Goal: Task Accomplishment & Management: Complete application form

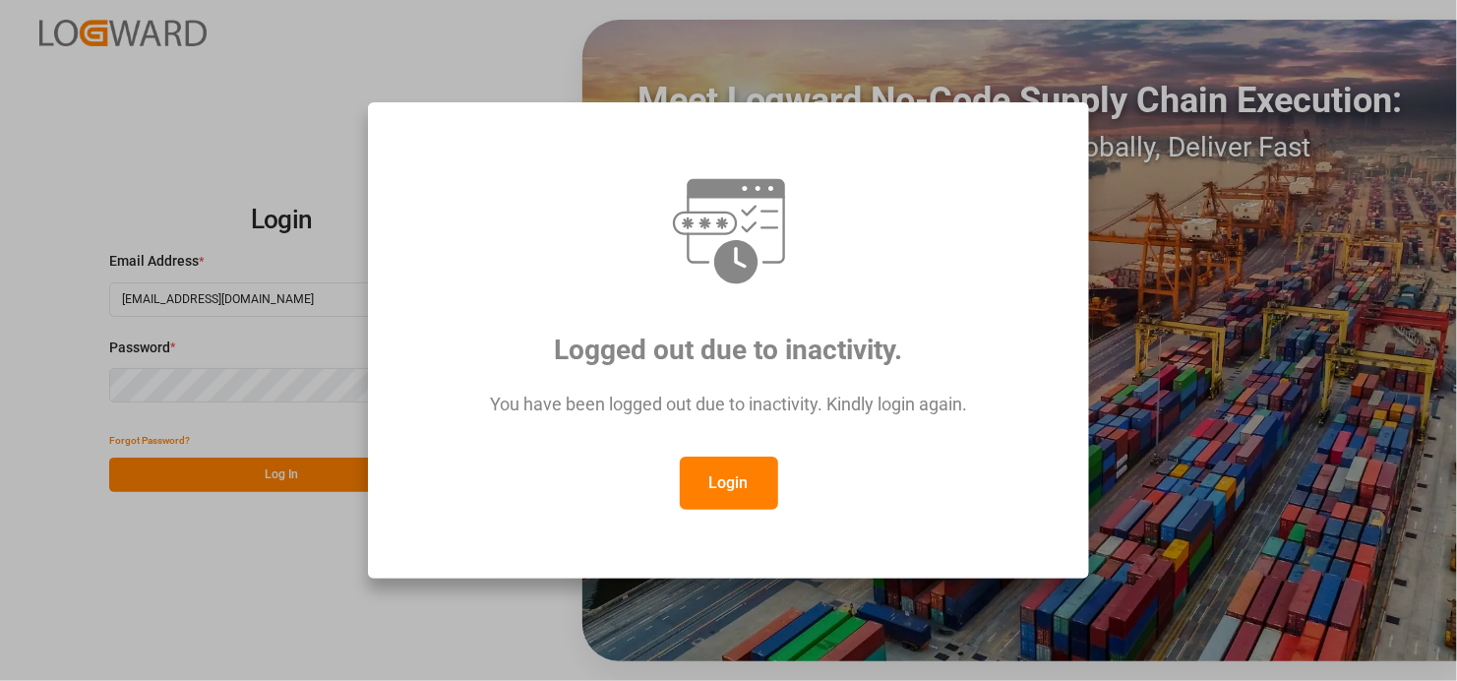
drag, startPoint x: 0, startPoint y: 0, endPoint x: 714, endPoint y: 474, distance: 857.6
click at [714, 474] on button "Login" at bounding box center [729, 483] width 98 height 53
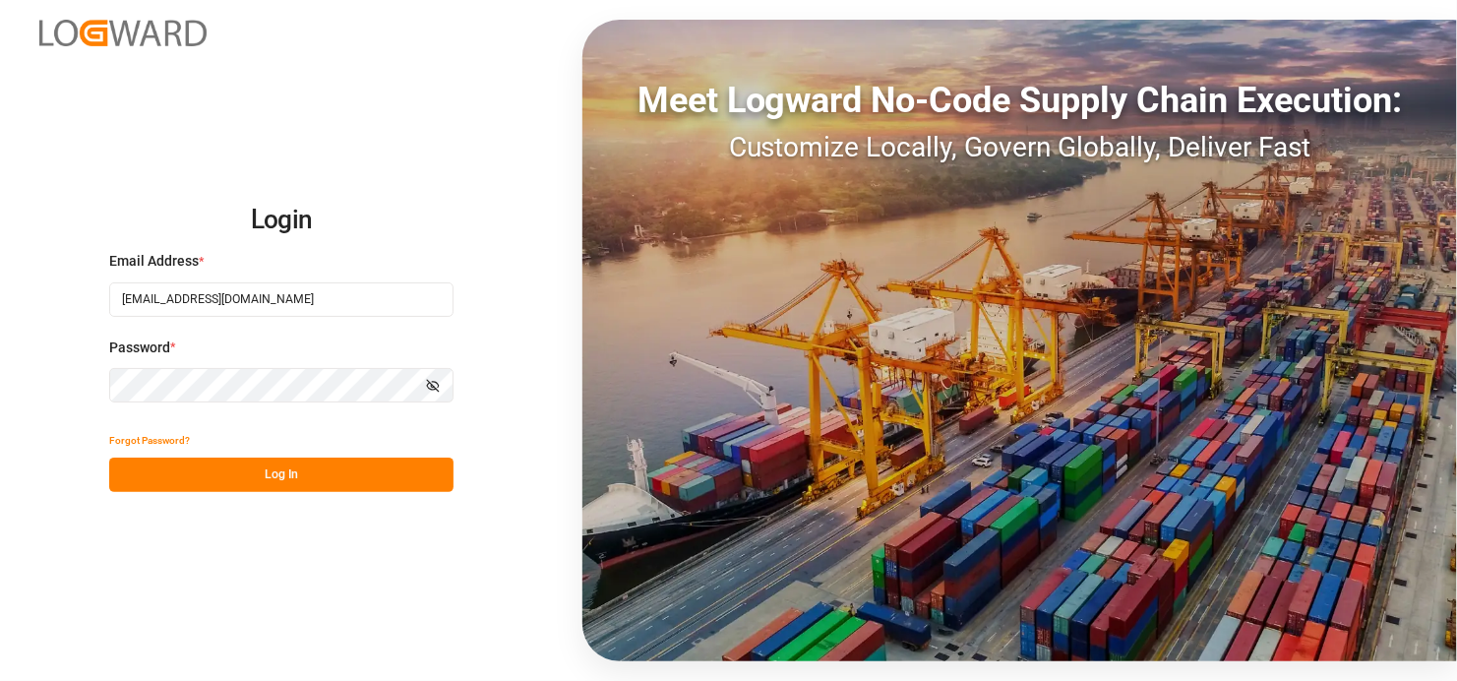
click at [311, 477] on button "Log In" at bounding box center [281, 475] width 344 height 34
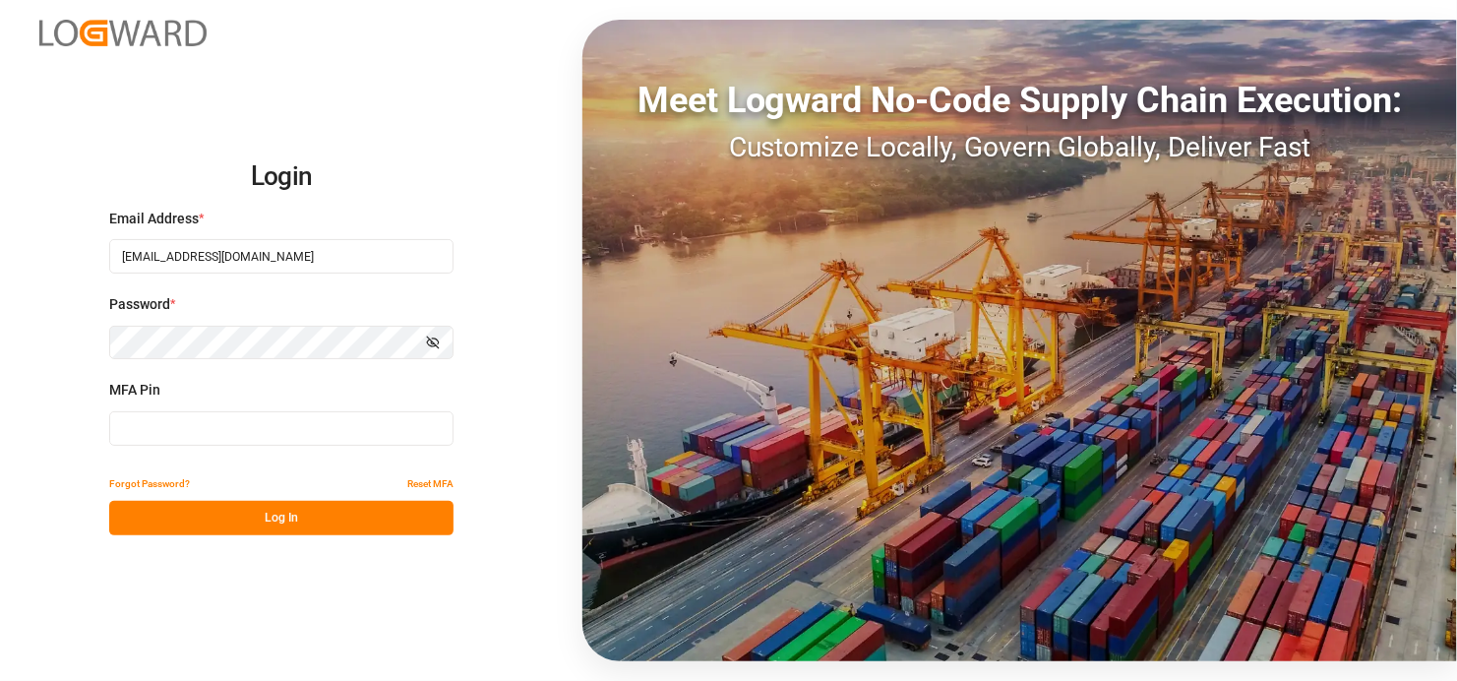
click at [203, 420] on input at bounding box center [281, 428] width 344 height 34
type input "822645"
click at [264, 524] on button "Log In" at bounding box center [281, 518] width 344 height 34
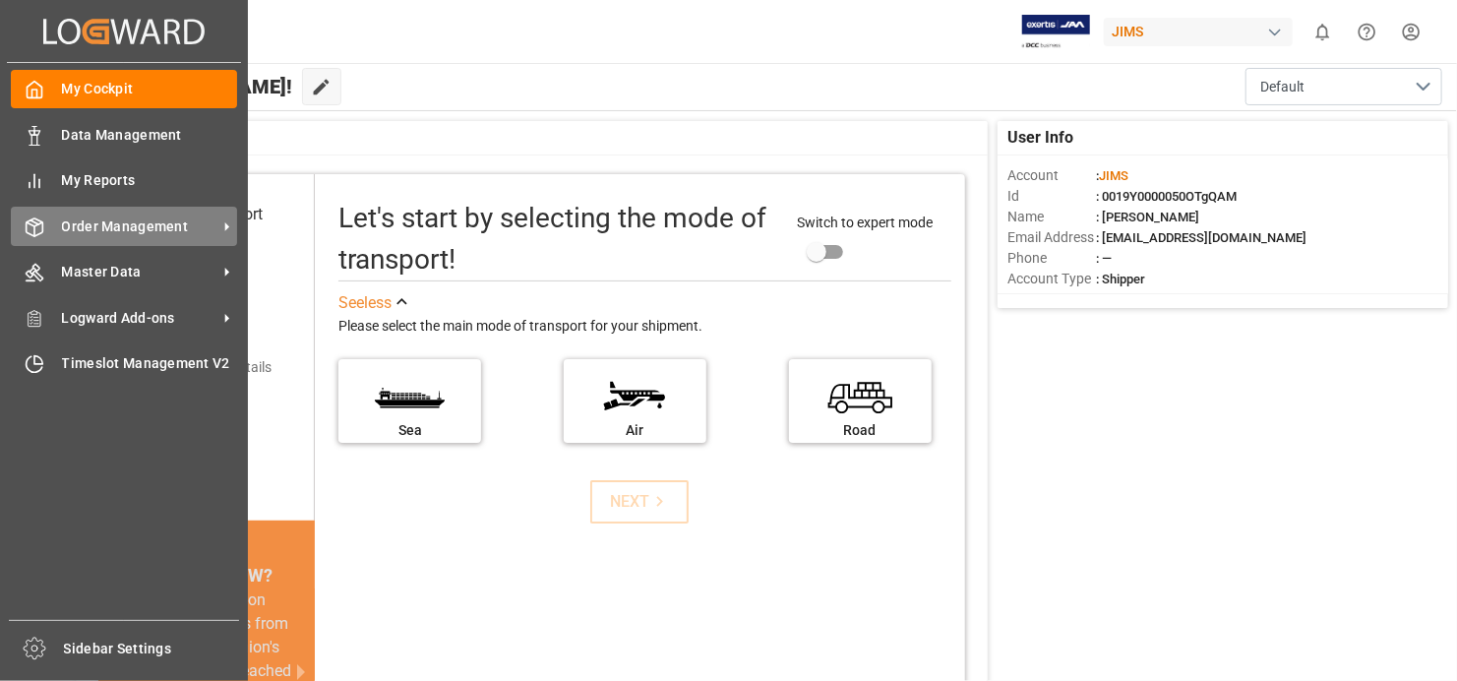
click at [150, 229] on span "Order Management" at bounding box center [139, 227] width 155 height 21
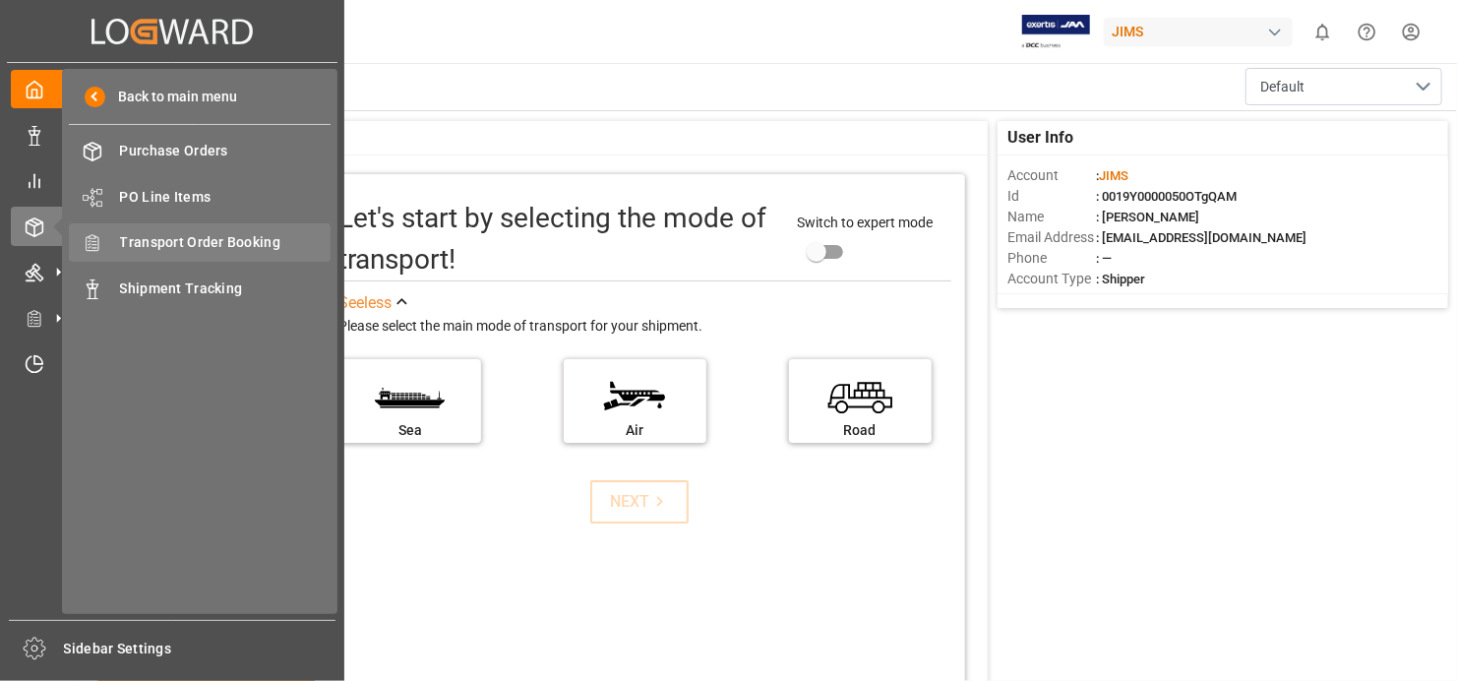
click at [229, 243] on span "Transport Order Booking" at bounding box center [226, 242] width 212 height 21
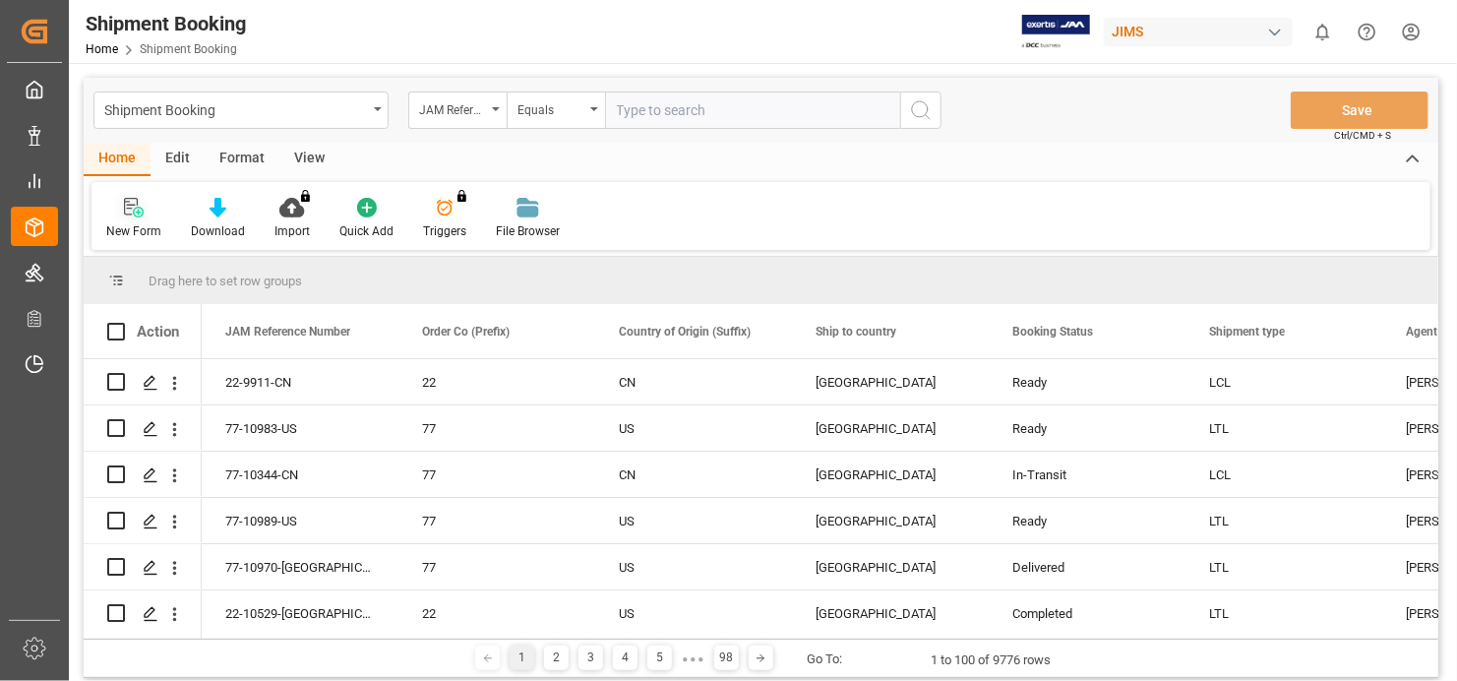
click at [132, 217] on icon at bounding box center [134, 208] width 20 height 20
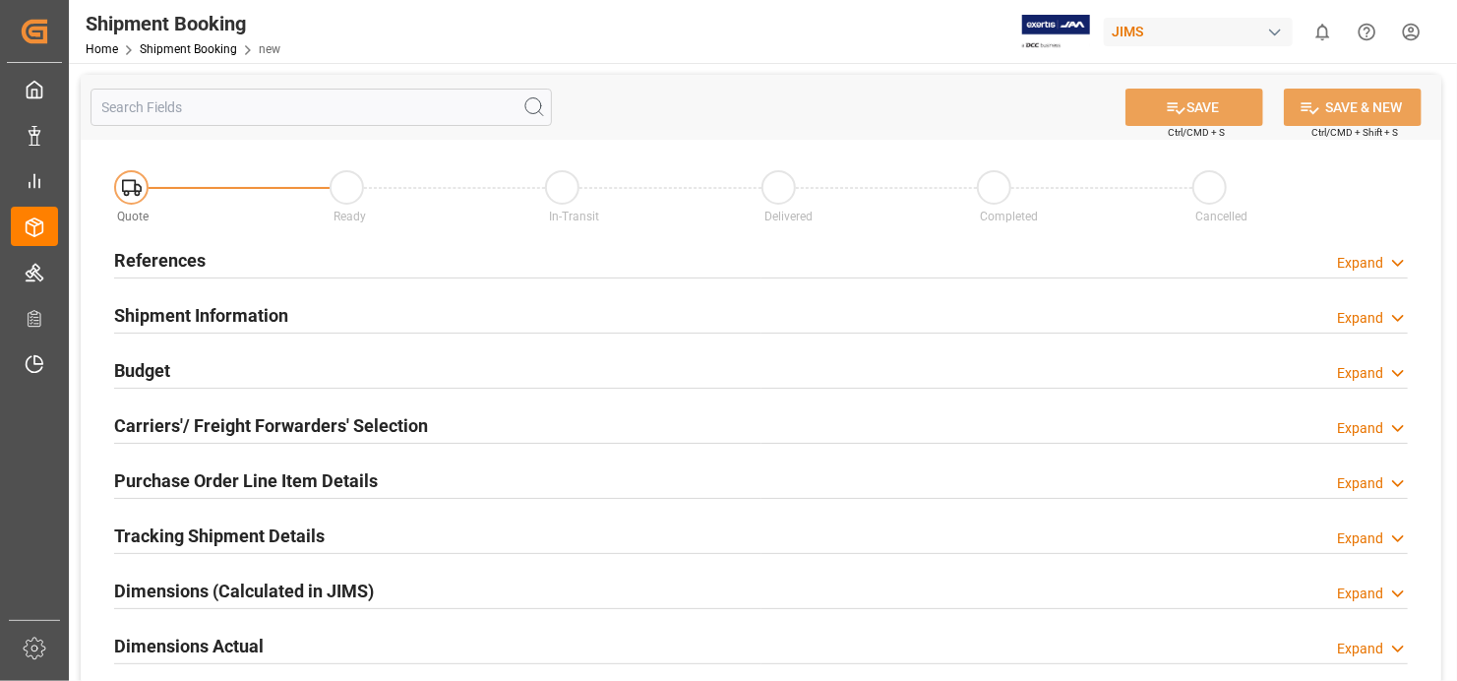
click at [150, 260] on h2 "References" at bounding box center [160, 260] width 92 height 27
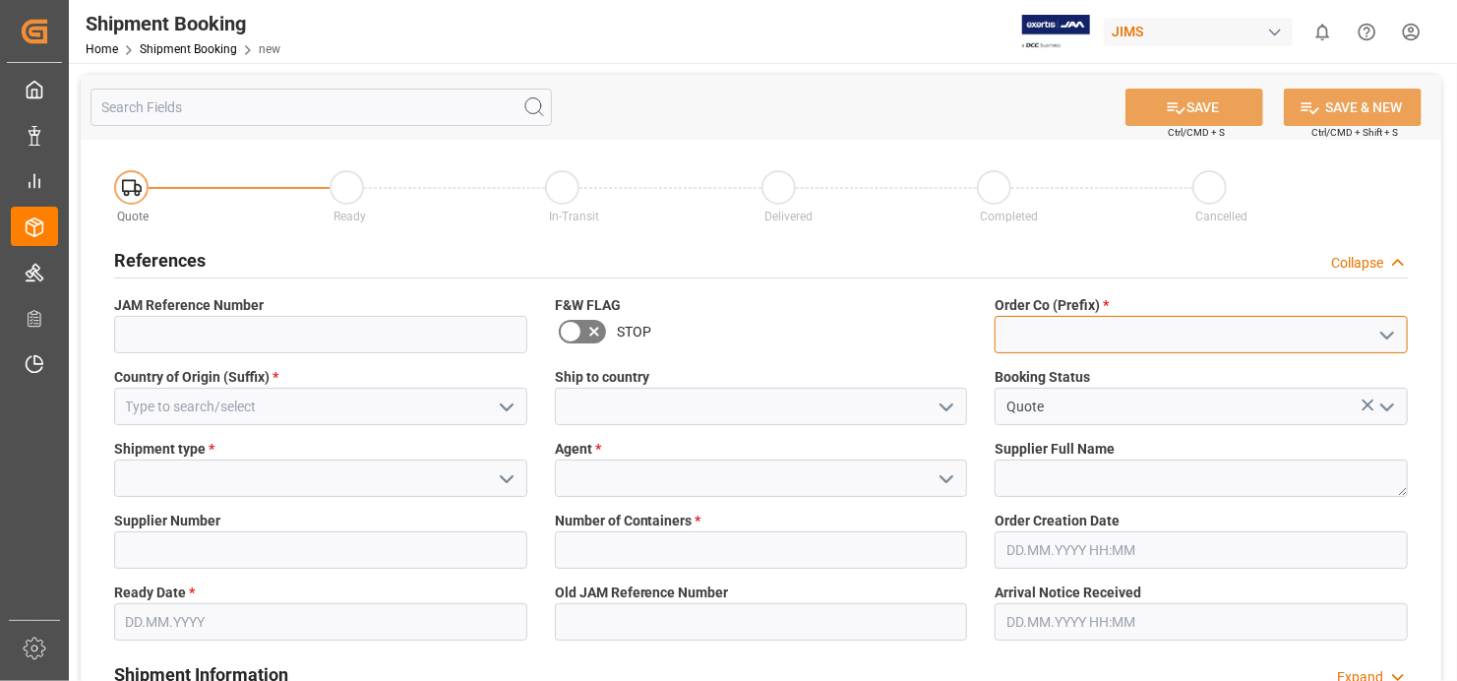
click at [1172, 316] on input at bounding box center [1201, 334] width 413 height 37
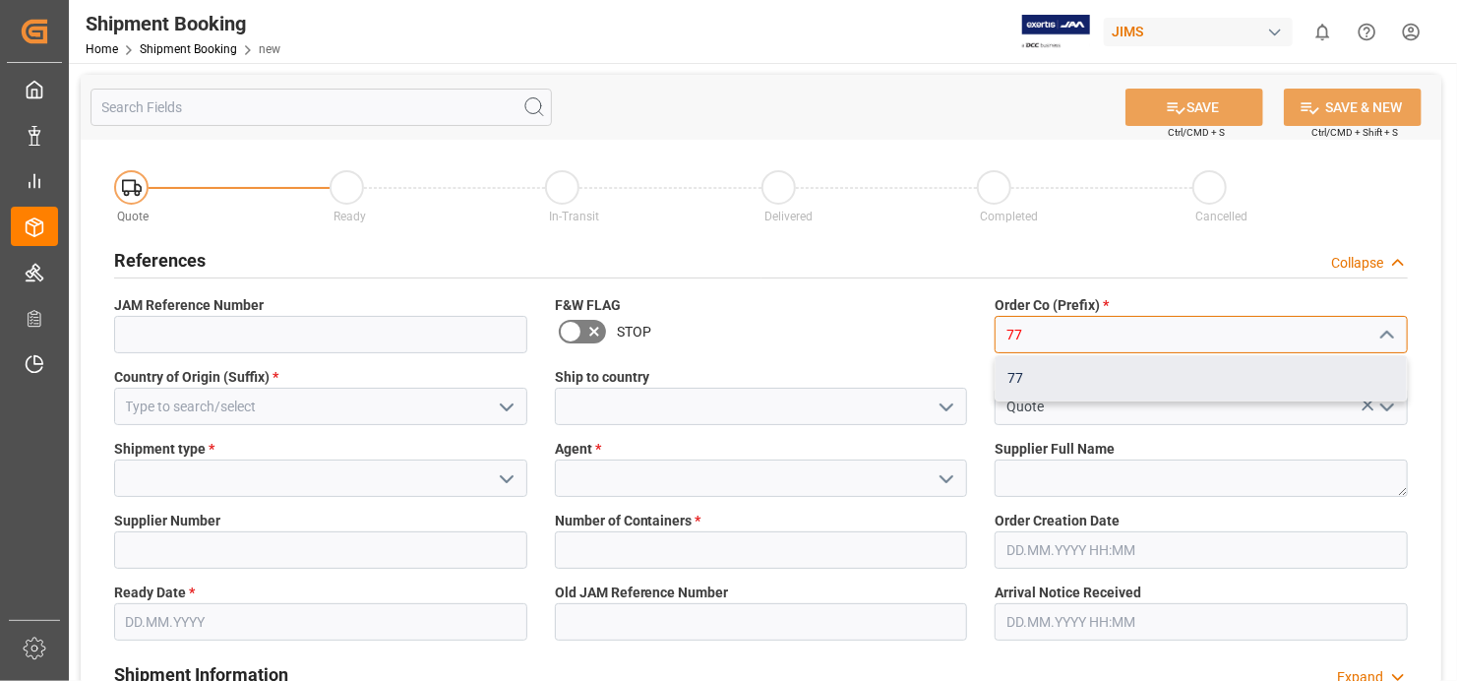
click at [1072, 379] on div "77" at bounding box center [1201, 378] width 411 height 44
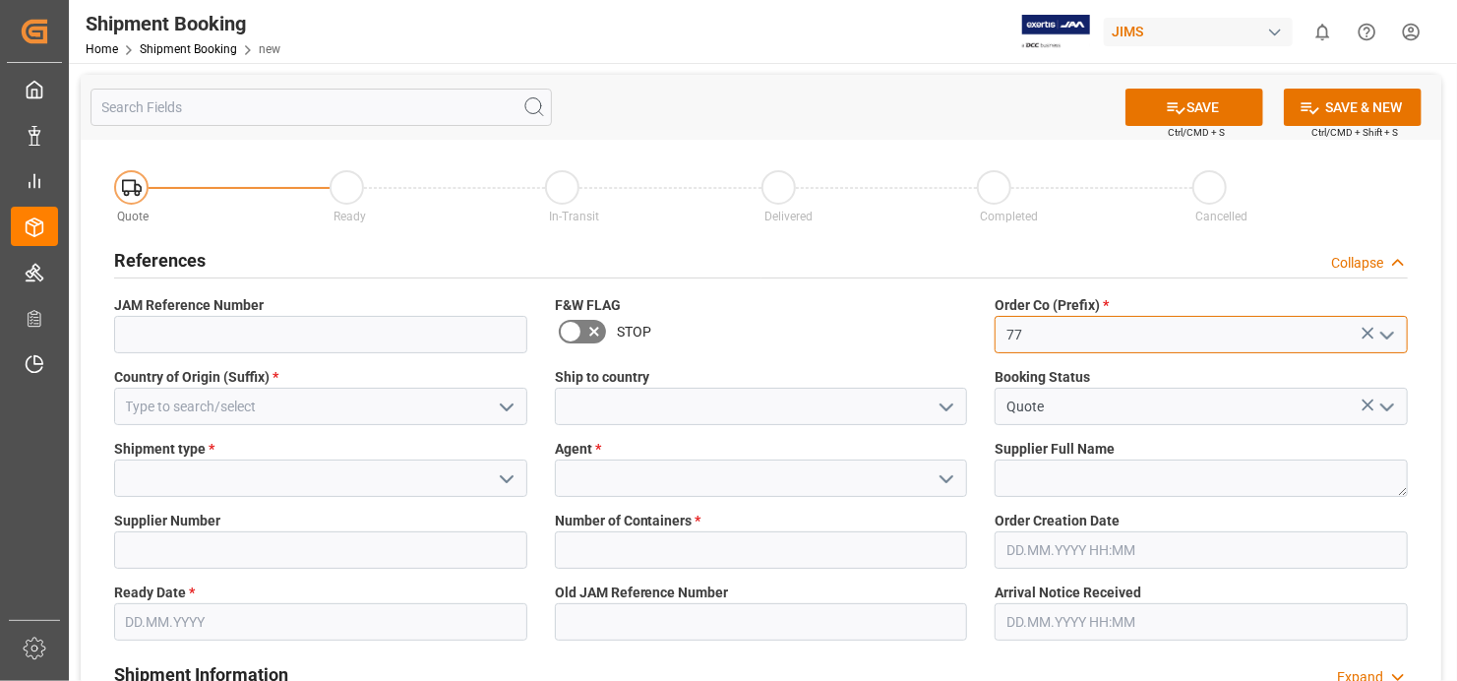
type input "77"
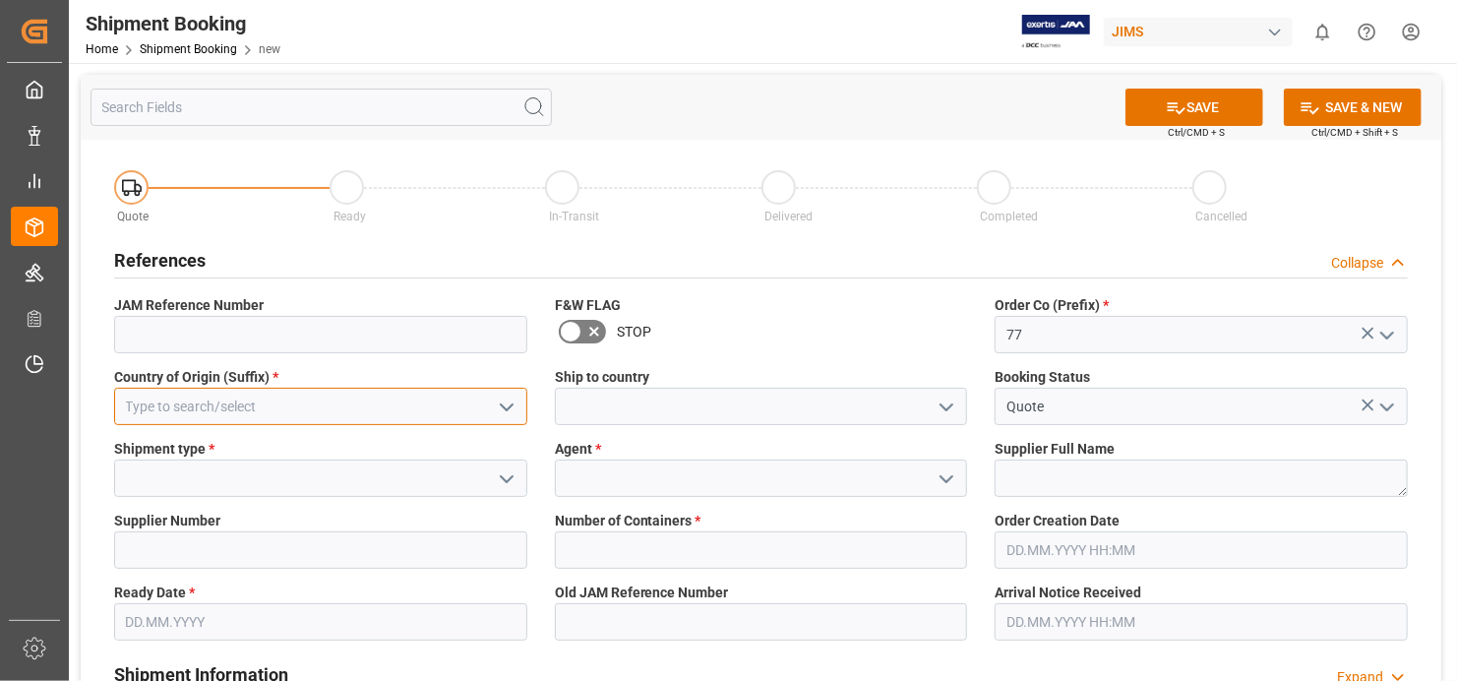
click at [297, 405] on input at bounding box center [320, 406] width 413 height 37
click at [282, 410] on input at bounding box center [320, 406] width 413 height 37
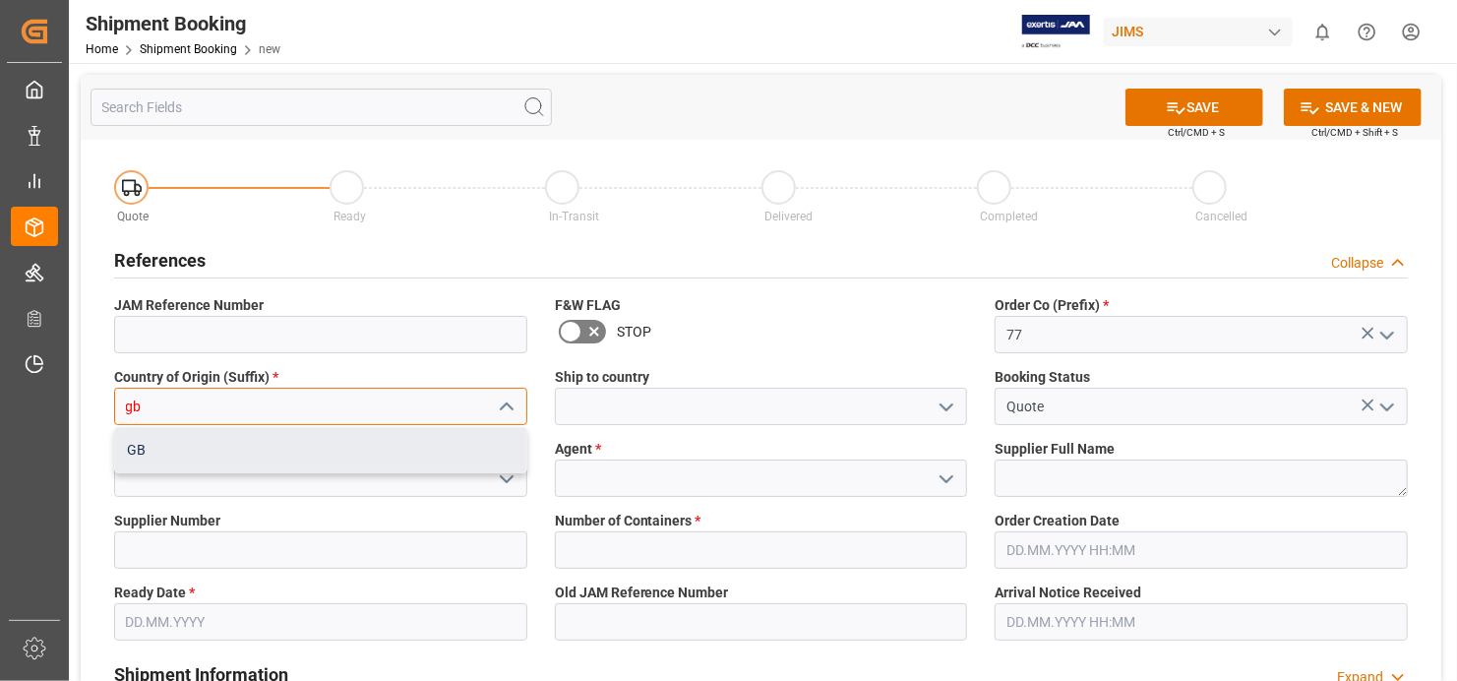
click at [205, 453] on div "GB" at bounding box center [320, 450] width 411 height 44
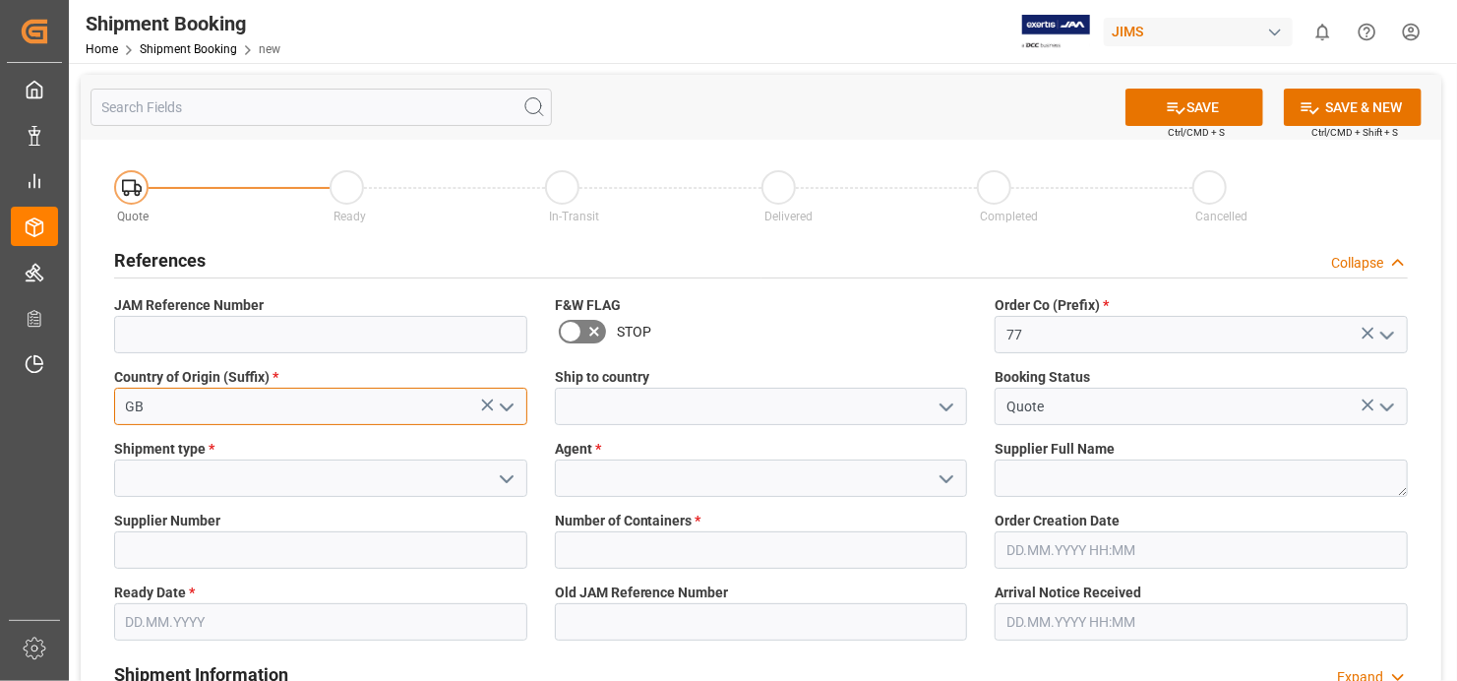
type input "GB"
click at [1136, 422] on input "Quote" at bounding box center [1201, 406] width 413 height 37
click at [511, 470] on icon "open menu" at bounding box center [507, 479] width 24 height 24
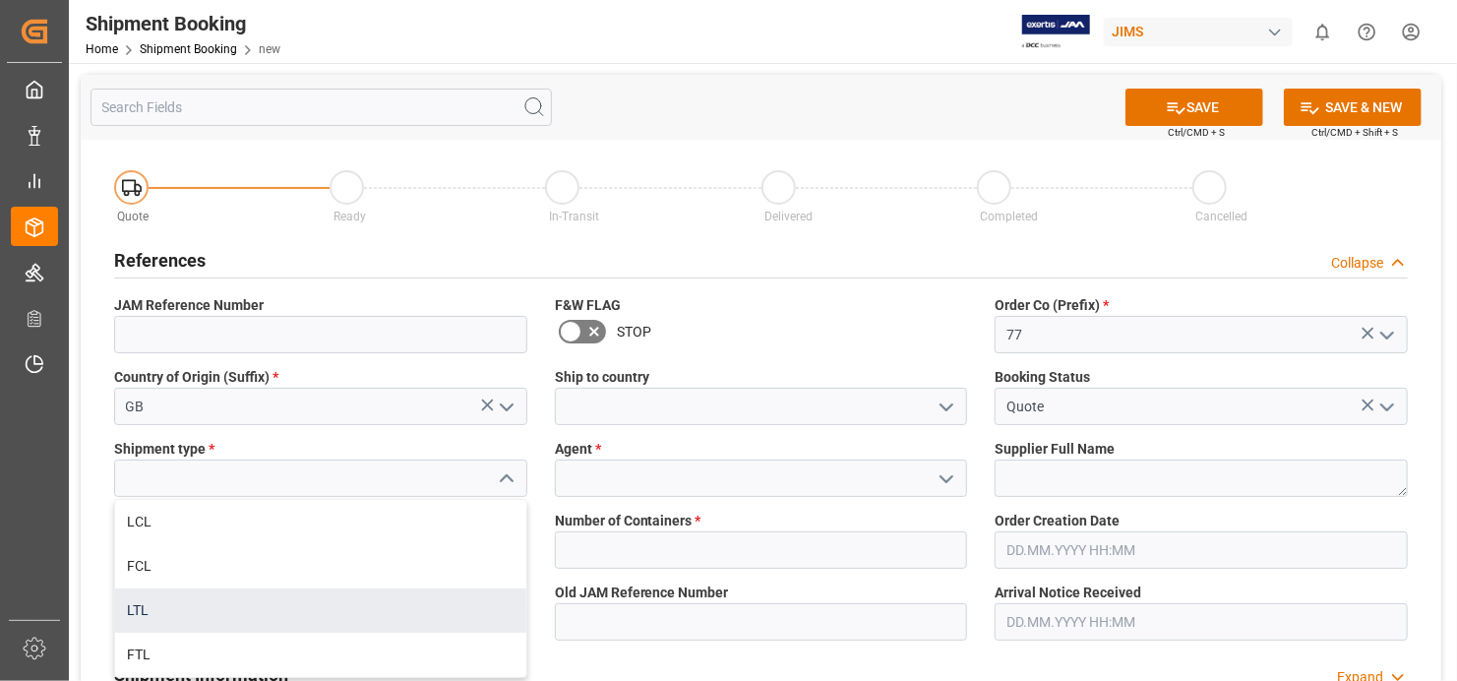
click at [433, 612] on div "LTL" at bounding box center [320, 611] width 411 height 44
type input "LTL"
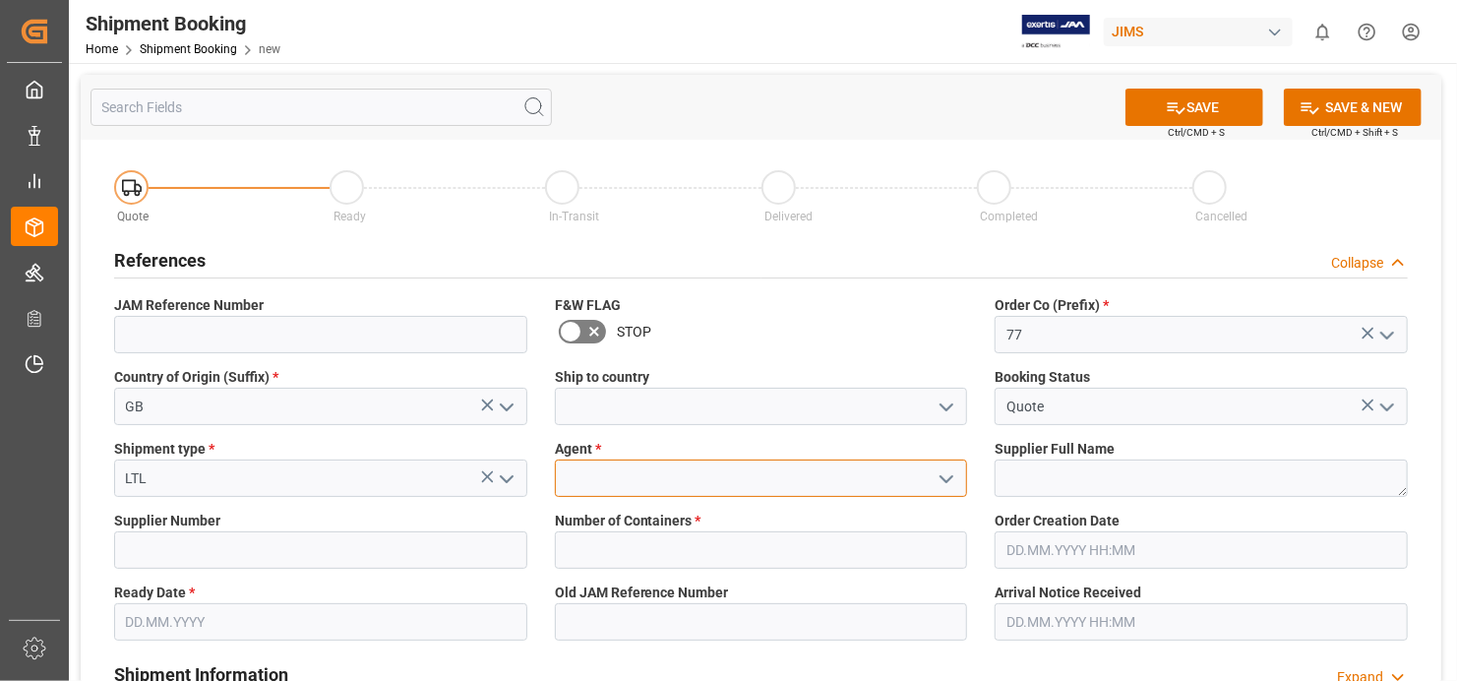
click at [804, 480] on input at bounding box center [761, 478] width 413 height 37
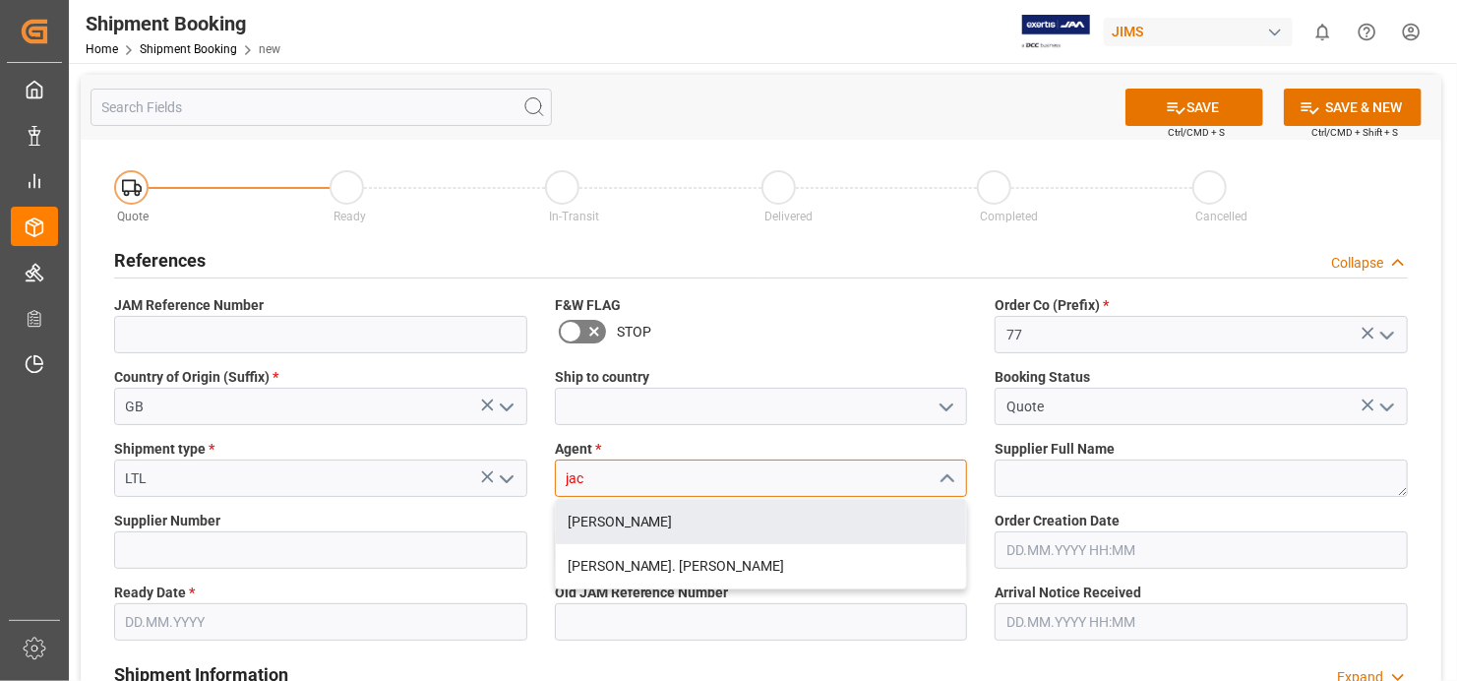
click at [697, 522] on div "[PERSON_NAME]" at bounding box center [761, 522] width 411 height 44
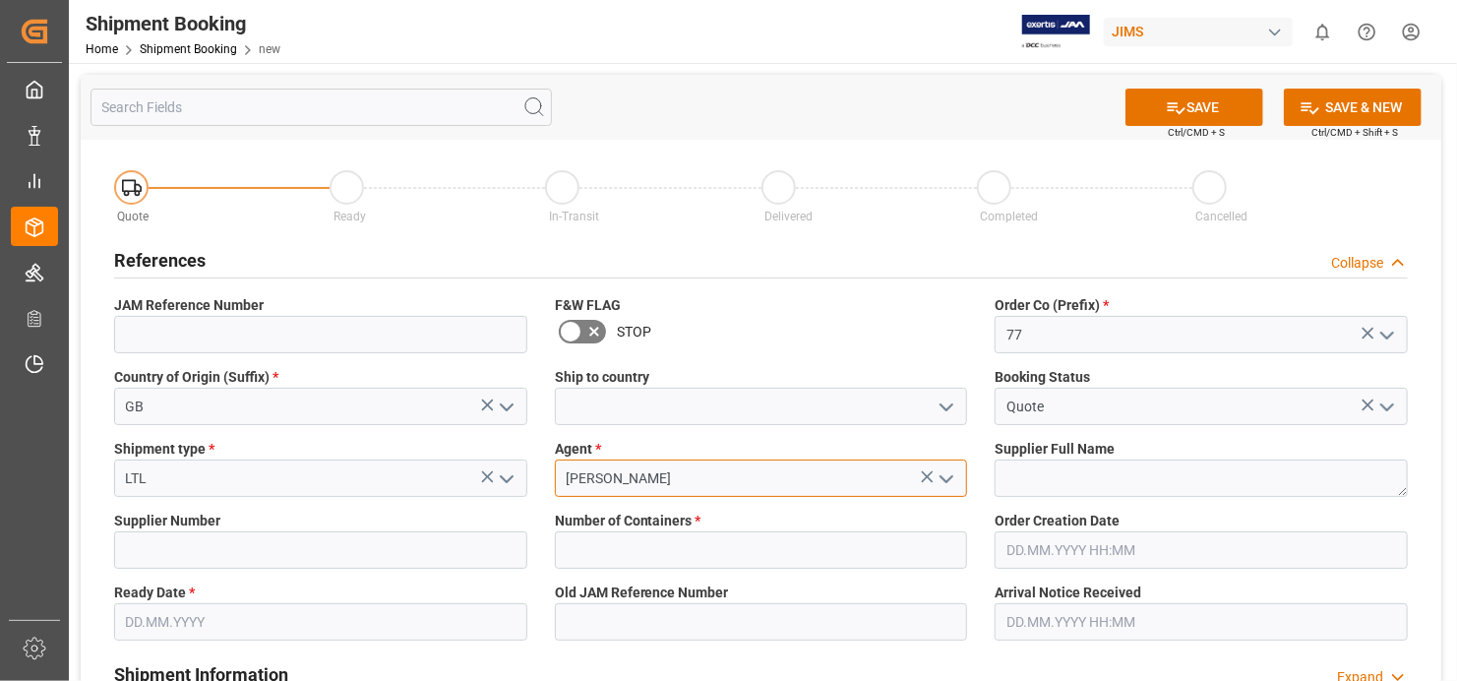
type input "[PERSON_NAME]"
drag, startPoint x: 1238, startPoint y: 478, endPoint x: 1213, endPoint y: 488, distance: 26.5
click at [1237, 479] on textarea at bounding box center [1201, 478] width 413 height 37
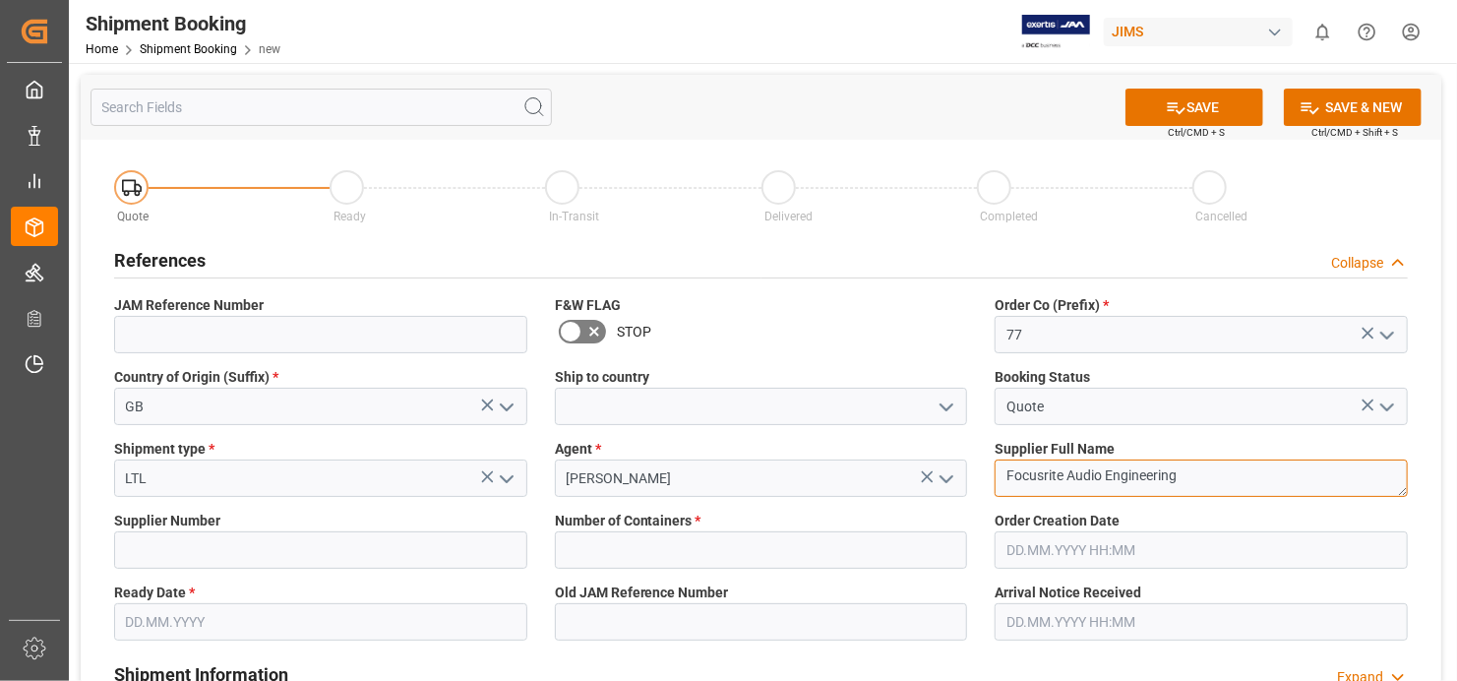
type textarea "Focusrite Audio Engineering"
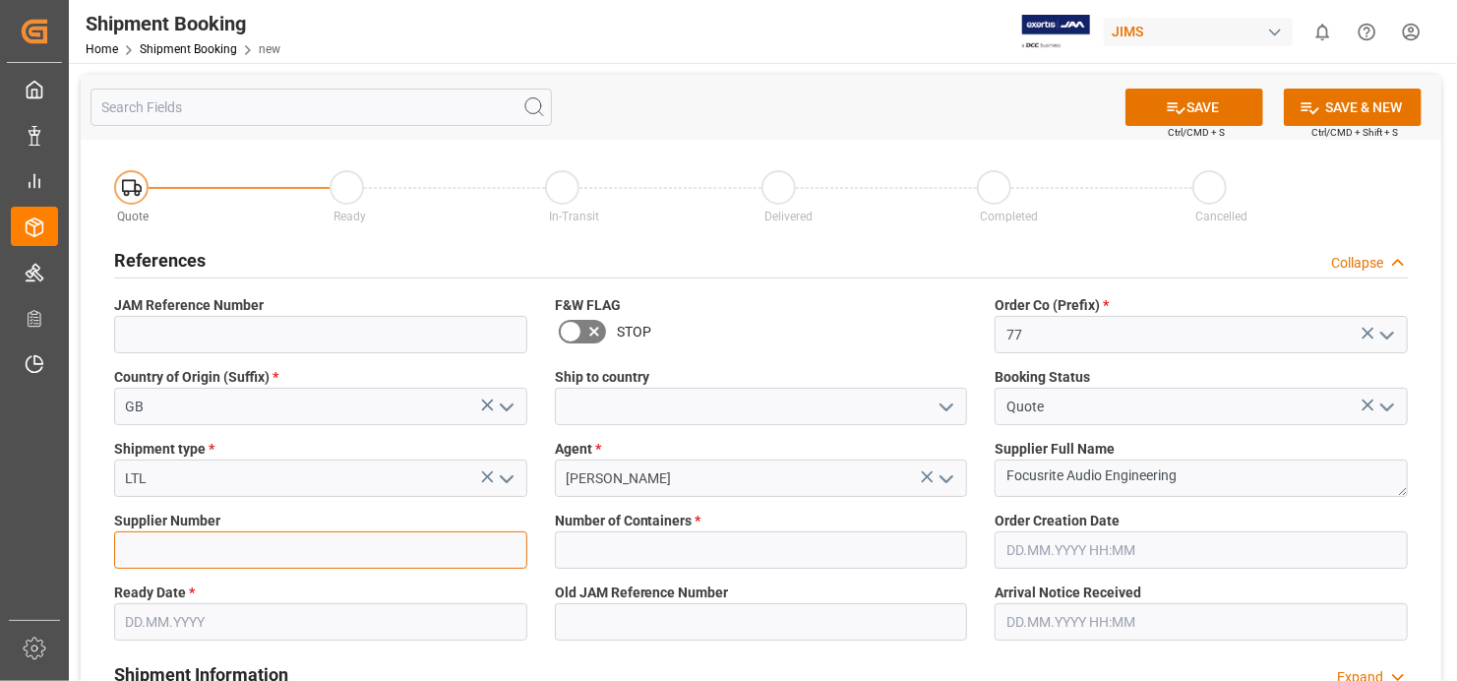
click at [403, 554] on input at bounding box center [320, 549] width 413 height 37
type input "170675"
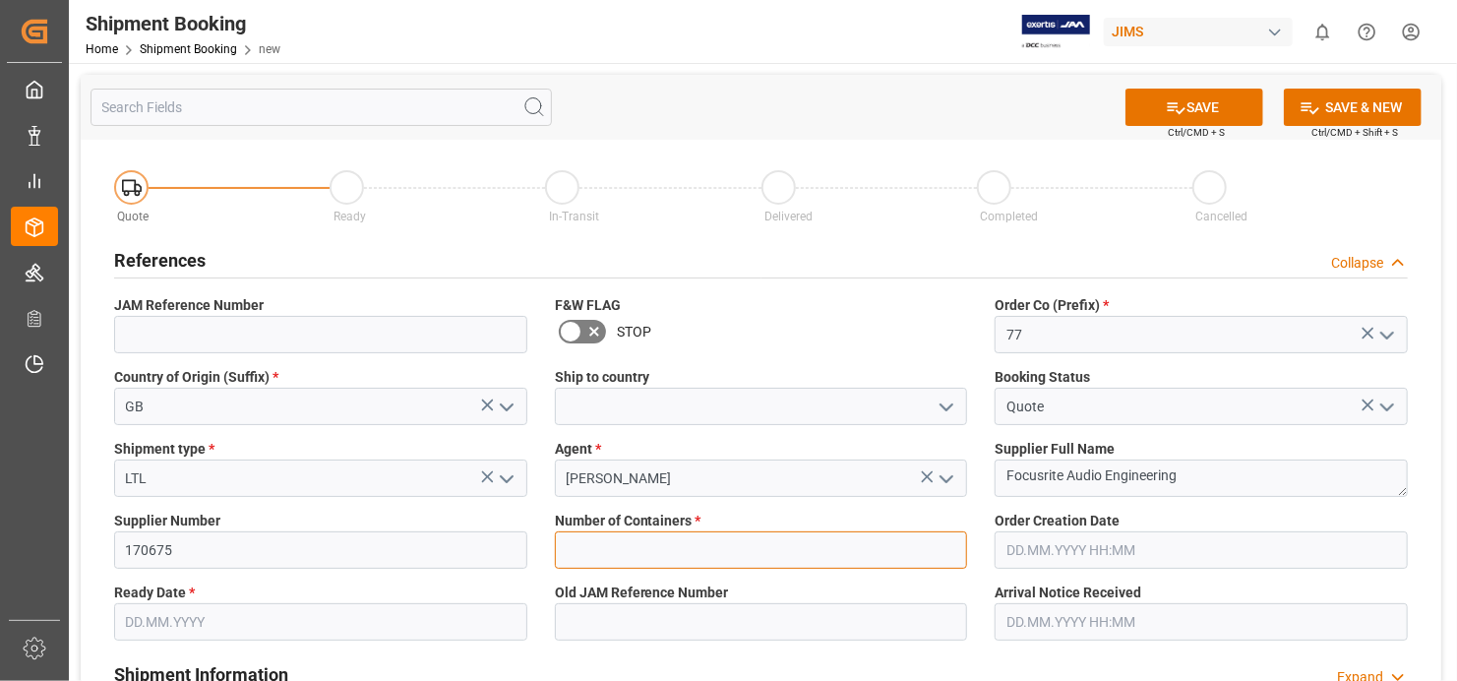
click at [749, 559] on input "text" at bounding box center [761, 549] width 413 height 37
type input "0"
click at [824, 579] on div "Old JAM Reference Number" at bounding box center [761, 612] width 441 height 72
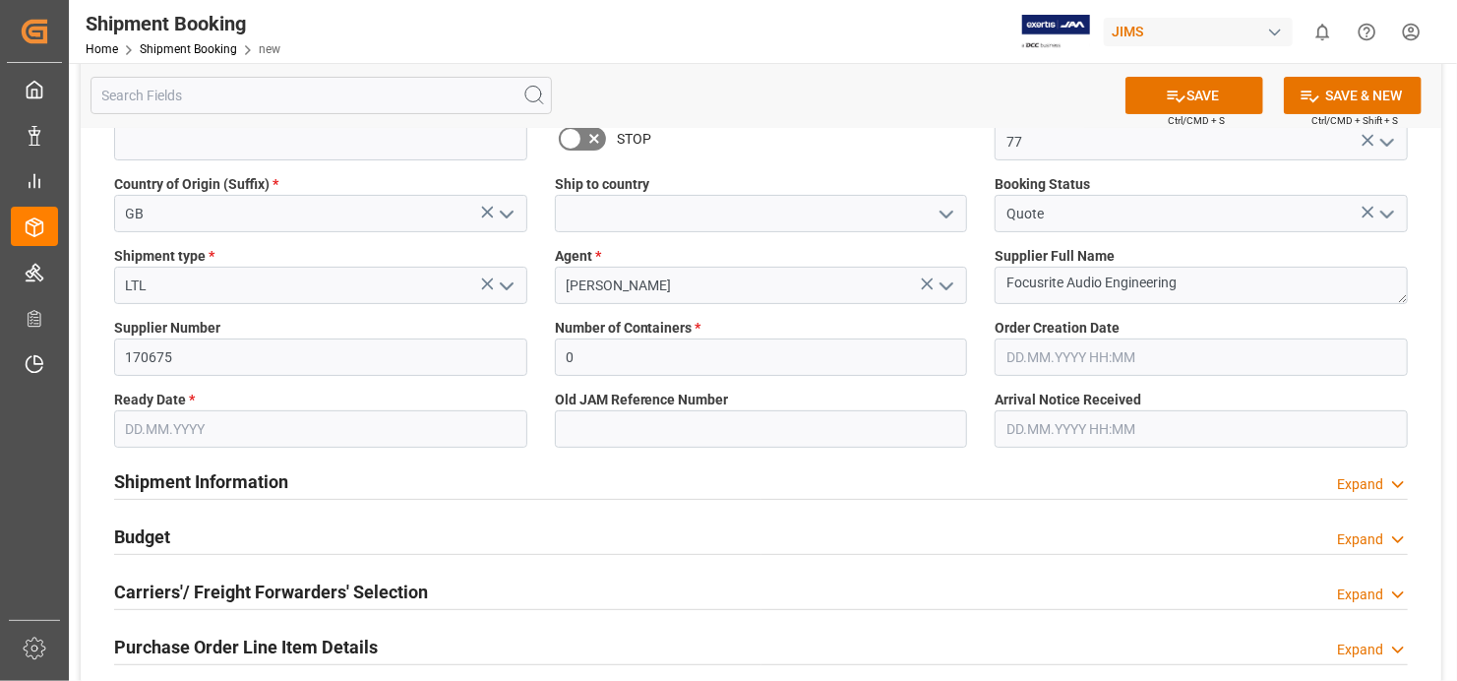
scroll to position [197, 0]
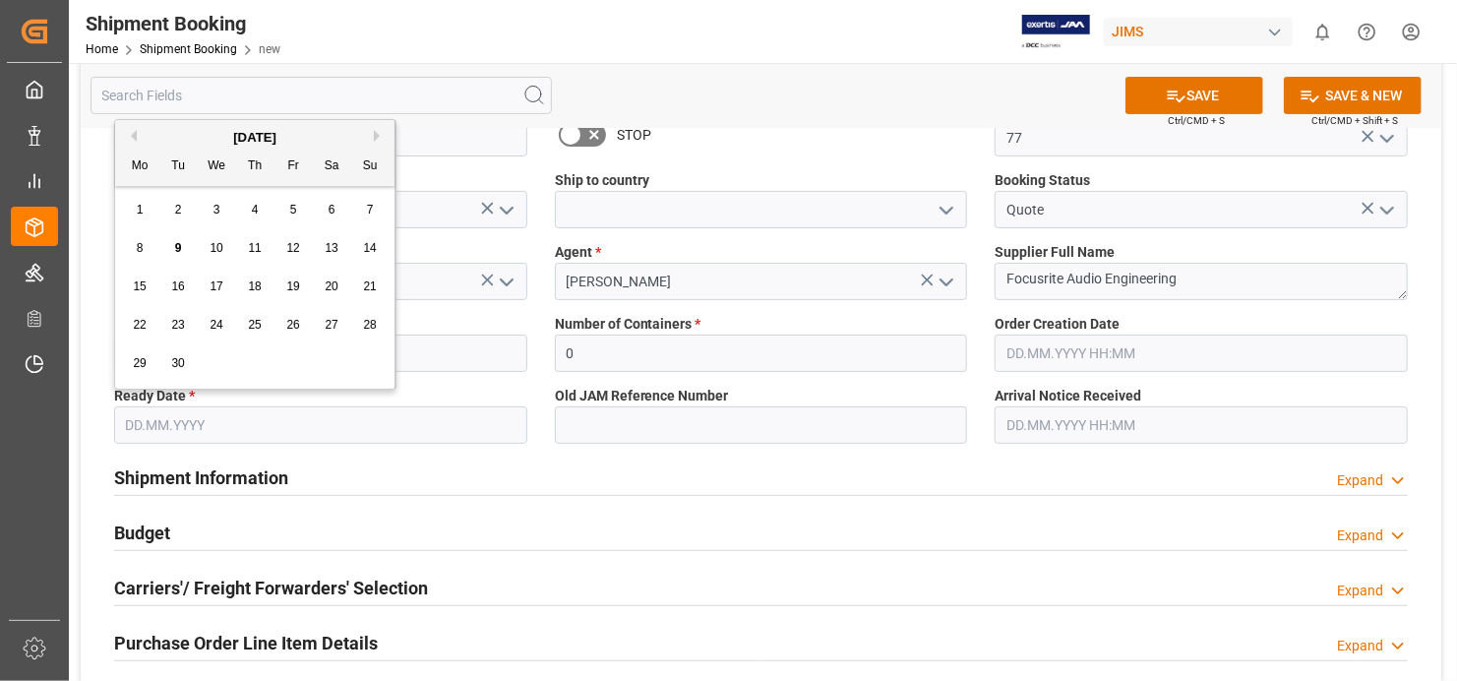
click at [467, 426] on input "text" at bounding box center [320, 424] width 413 height 37
click at [182, 241] on div "9" at bounding box center [178, 249] width 25 height 24
type input "[DATE]"
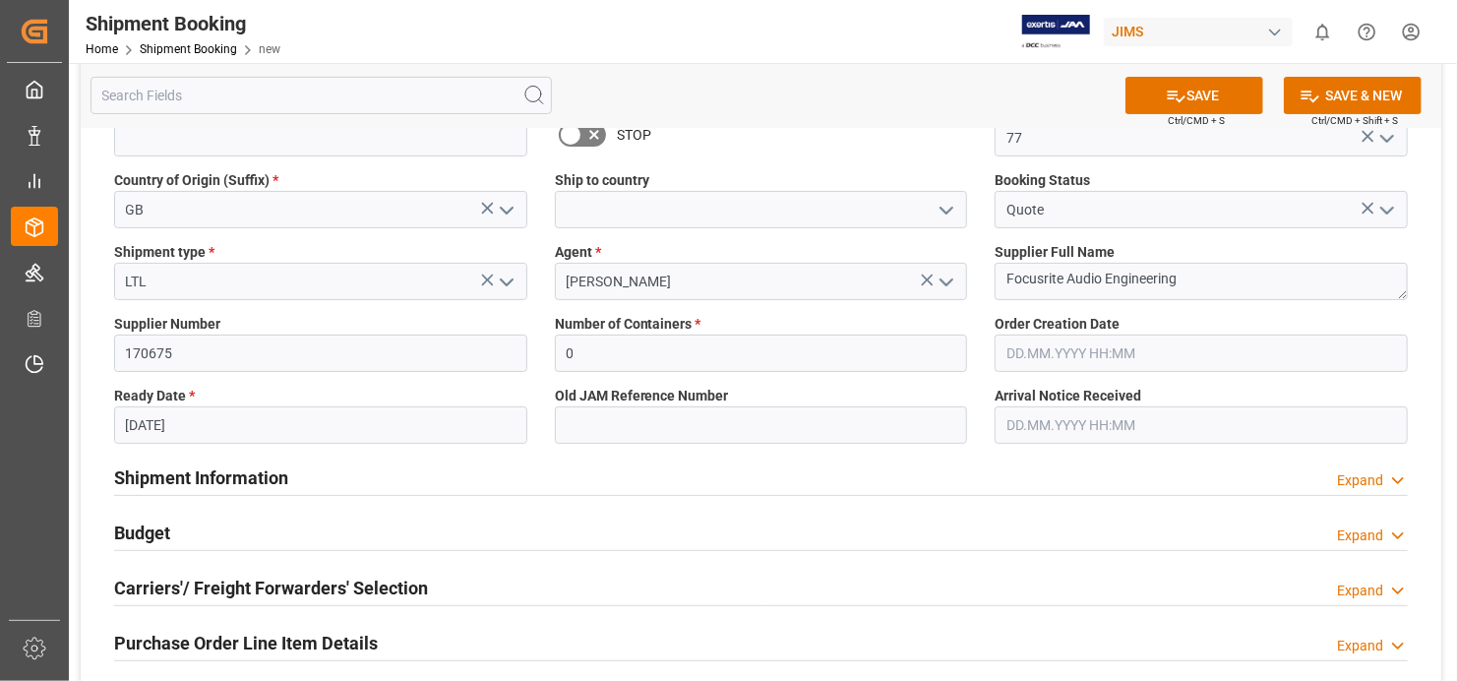
scroll to position [0, 0]
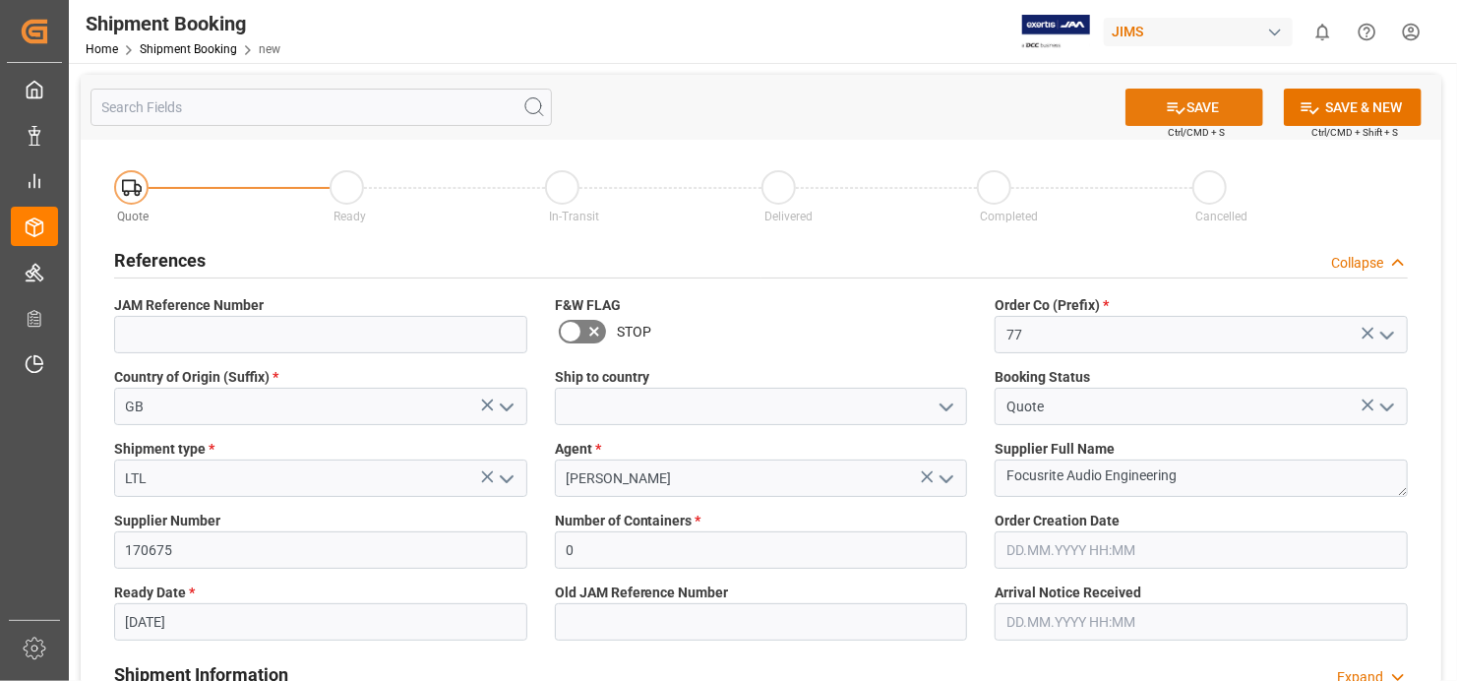
click at [1180, 102] on icon at bounding box center [1176, 107] width 21 height 21
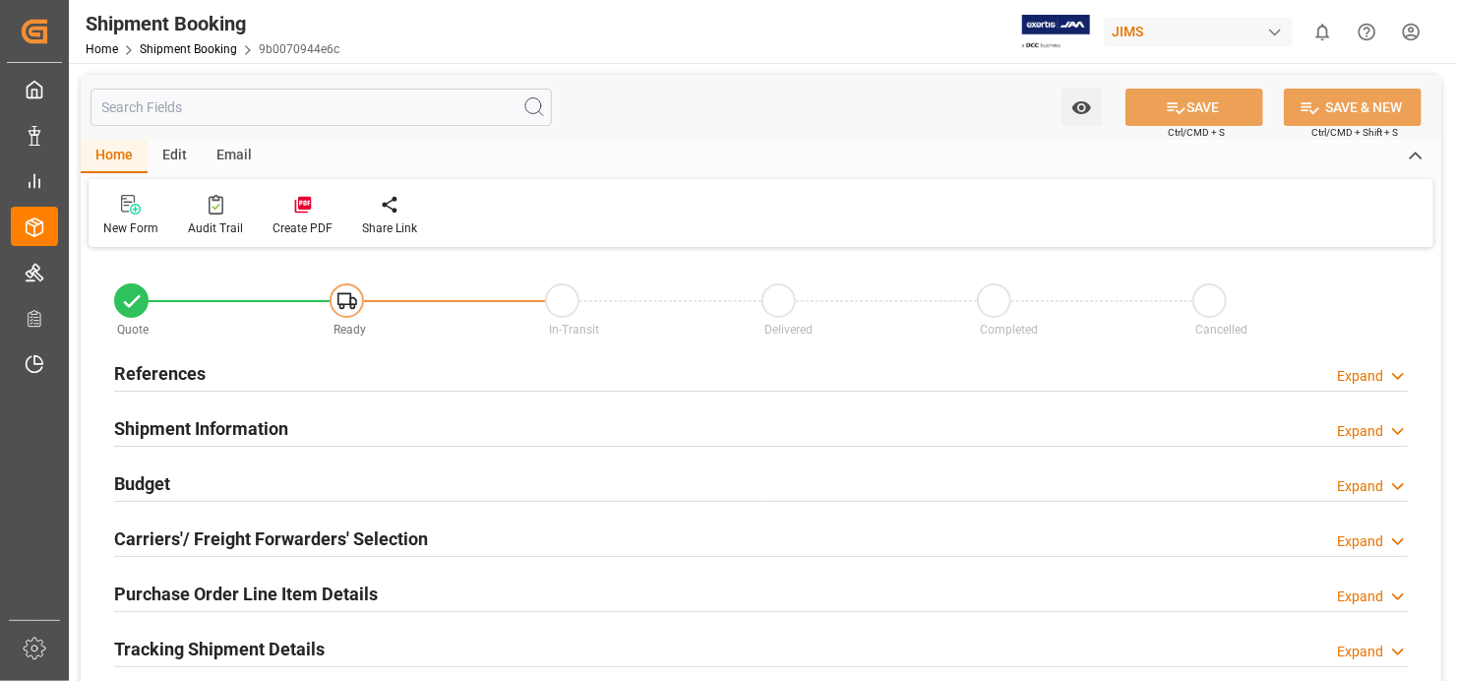
type input "0"
type input "[DATE]"
click at [142, 368] on h2 "References" at bounding box center [160, 373] width 92 height 27
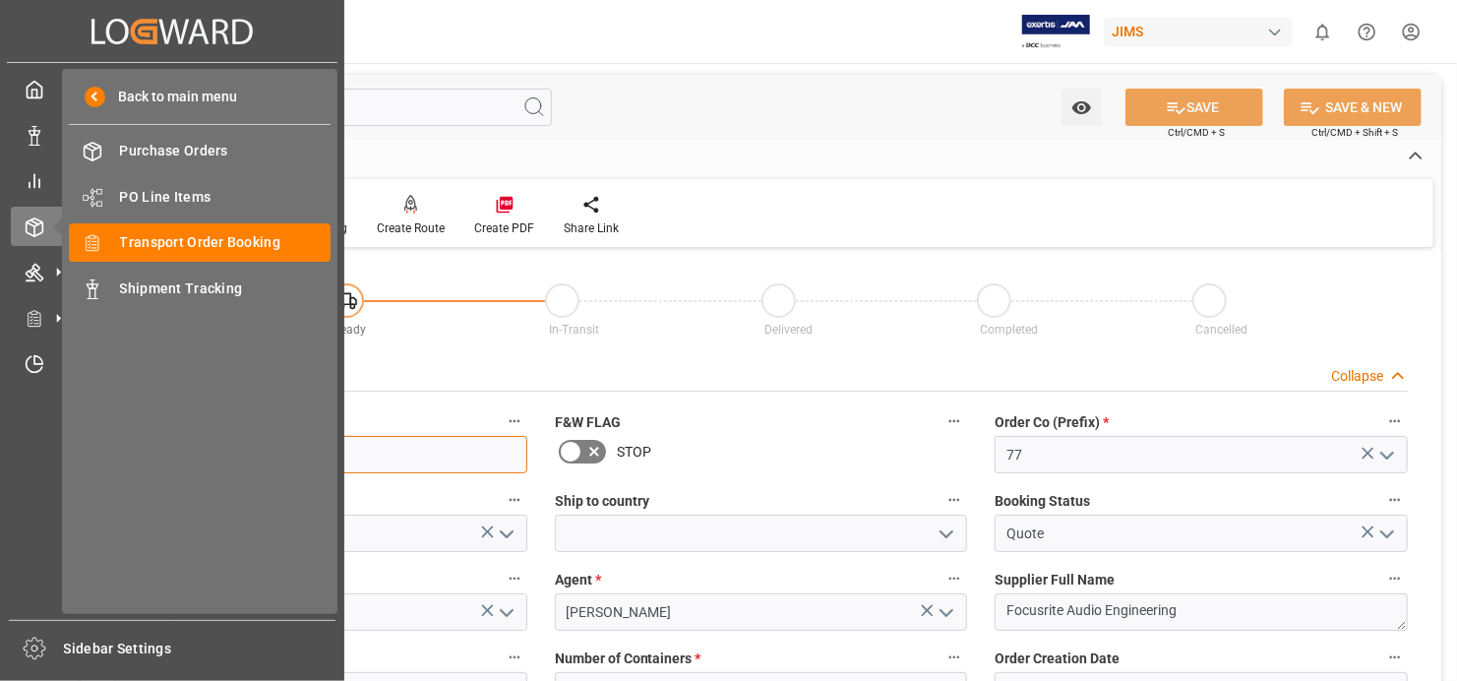
drag, startPoint x: 205, startPoint y: 451, endPoint x: 35, endPoint y: 449, distance: 169.3
click at [35, 449] on div "Created by potrace 1.15, written by Peter Selinger 2001-2017 Created by potrace…" at bounding box center [728, 340] width 1457 height 681
